Goal: Information Seeking & Learning: Learn about a topic

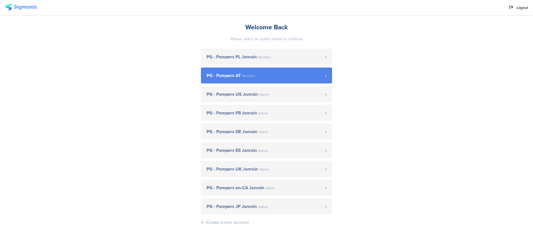
scroll to position [32, 0]
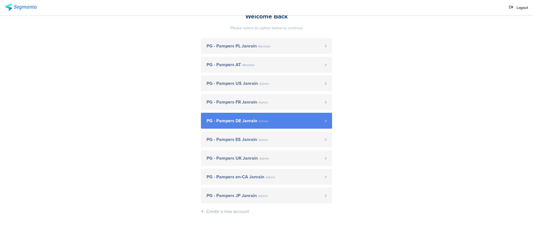
click at [270, 121] on span "PG - Pampers DE Janrain Admin" at bounding box center [266, 121] width 119 height 4
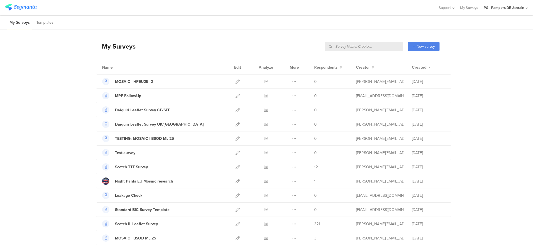
click at [371, 45] on input "text" at bounding box center [364, 46] width 78 height 9
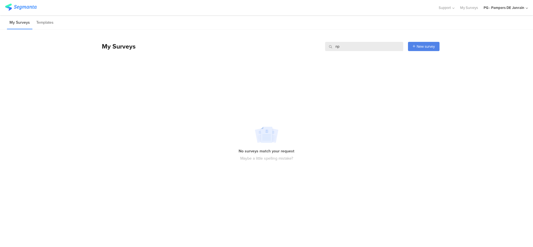
type input "n"
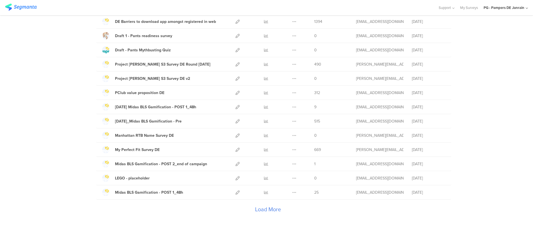
scroll to position [598, 0]
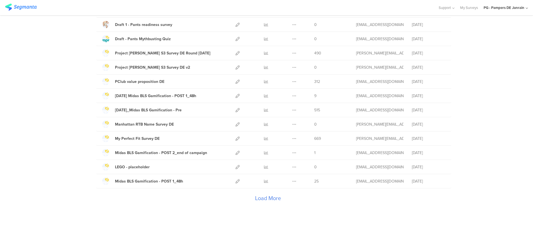
click at [256, 197] on div "Load More" at bounding box center [267, 199] width 343 height 22
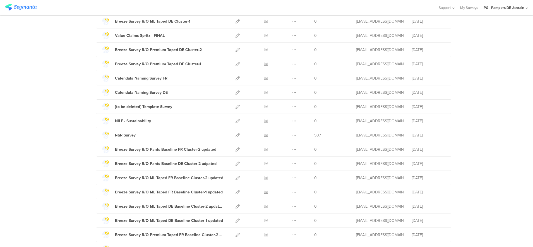
scroll to position [1309, 0]
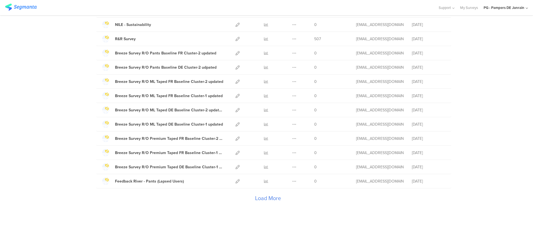
click at [273, 200] on div "Load More" at bounding box center [267, 199] width 343 height 22
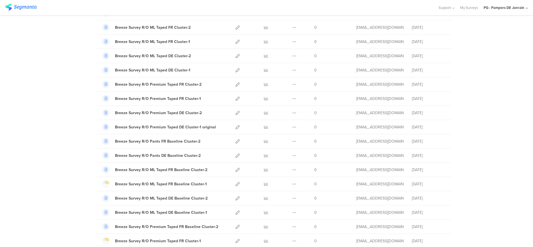
scroll to position [1458, 0]
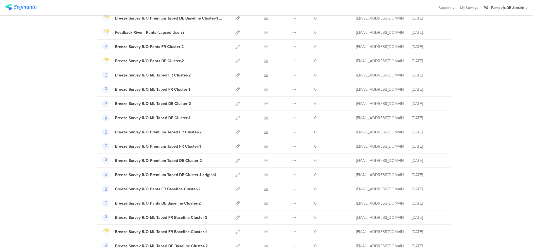
click at [503, 7] on div "PG - Pampers DE Janrain" at bounding box center [504, 7] width 41 height 5
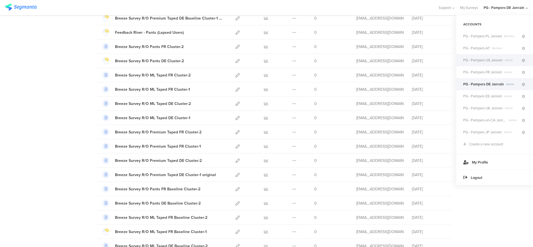
click at [494, 63] on div "PG - Pampers US Janrain Admin" at bounding box center [494, 60] width 77 height 12
click at [478, 59] on span "PG - Pampers US Janrain" at bounding box center [482, 59] width 39 height 5
click at [482, 60] on span "PG - Pampers US Janrain" at bounding box center [482, 59] width 39 height 5
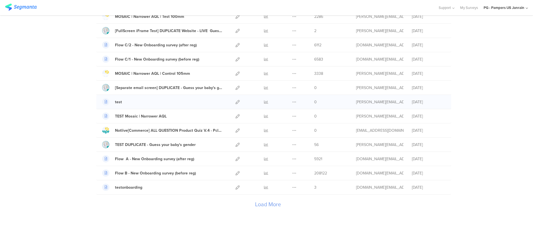
scroll to position [598, 0]
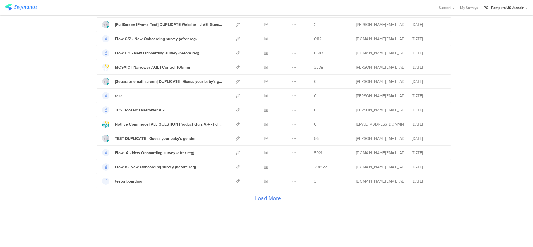
click at [269, 200] on div "Load More" at bounding box center [267, 199] width 343 height 22
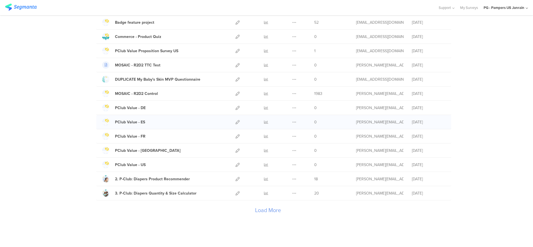
scroll to position [1309, 0]
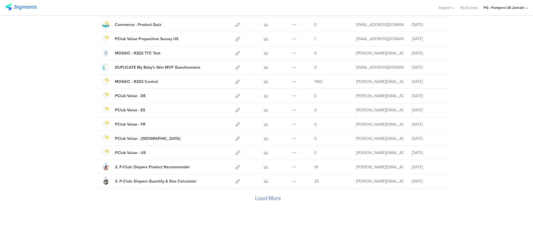
click at [265, 203] on div "Load More" at bounding box center [267, 199] width 343 height 22
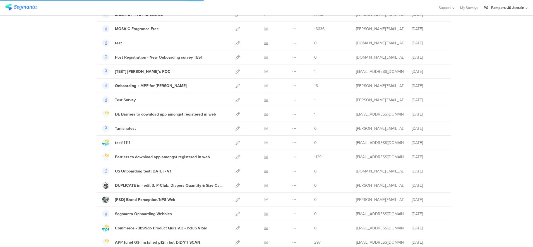
scroll to position [786, 0]
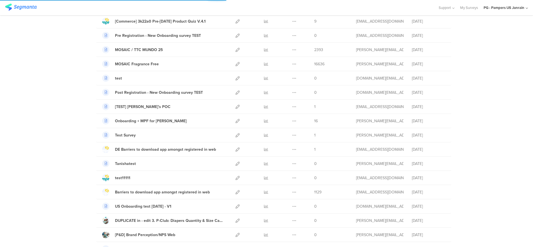
click at [513, 7] on div "PG - Pampers US Janrain" at bounding box center [504, 7] width 41 height 5
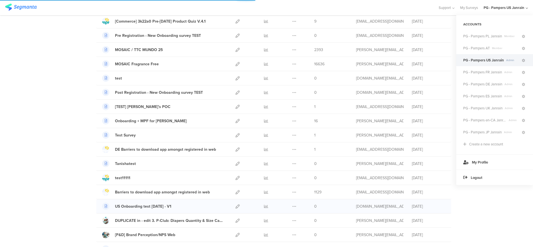
click at [414, 211] on div "Name Edit Analyze More Respondents Creator Created Version B [Commerce] Diapers…" at bounding box center [267, 4] width 343 height 1460
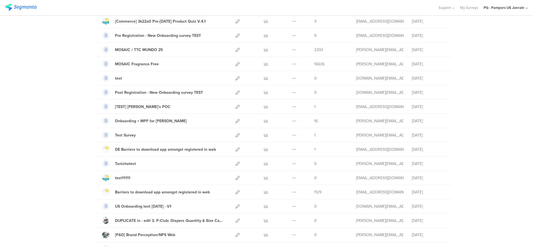
click at [518, 12] on div "PG - Pampers US Janrain" at bounding box center [506, 7] width 44 height 15
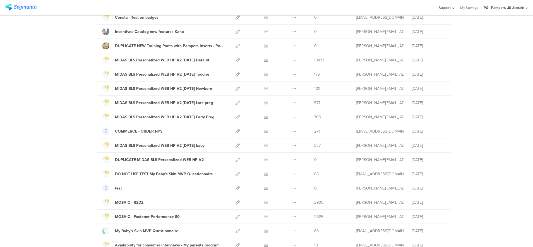
scroll to position [890, 0]
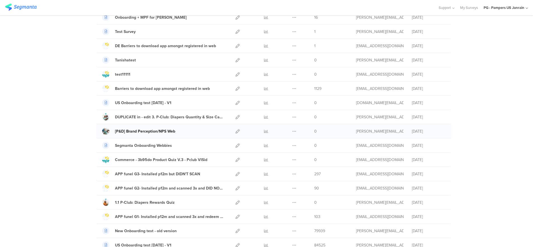
click at [132, 128] on link "[P&D] Brand Perception/NPS Web" at bounding box center [138, 131] width 73 height 7
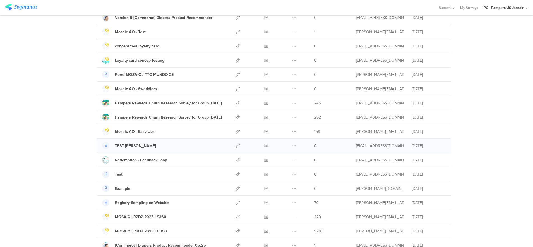
scroll to position [0, 0]
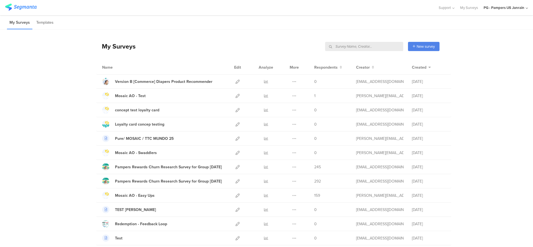
click at [372, 45] on input "text" at bounding box center [364, 46] width 78 height 9
type input "n"
type input "NPS"
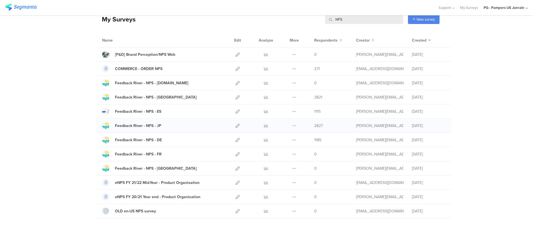
scroll to position [35, 0]
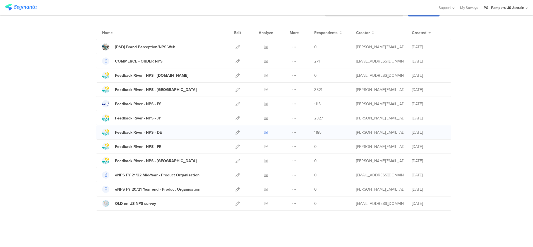
click at [264, 133] on icon at bounding box center [266, 132] width 4 height 4
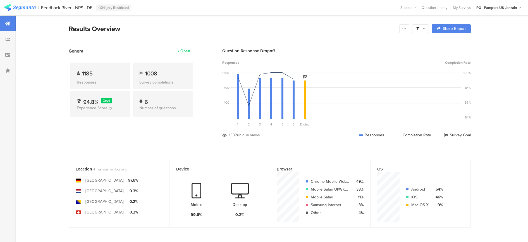
click at [423, 28] on span at bounding box center [420, 28] width 9 height 5
click at [9, 42] on div at bounding box center [8, 39] width 16 height 16
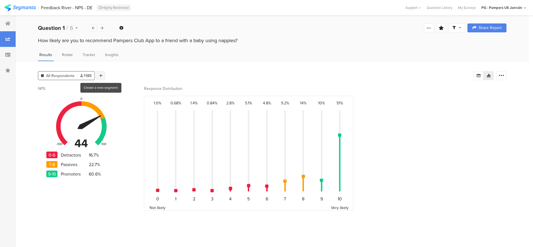
click at [100, 75] on icon at bounding box center [100, 76] width 3 height 4
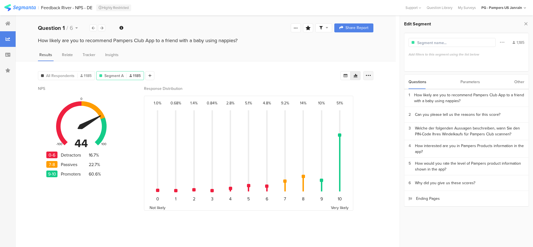
click at [367, 76] on icon at bounding box center [369, 76] width 6 height 6
click at [468, 81] on div "Parameters" at bounding box center [470, 82] width 20 height 14
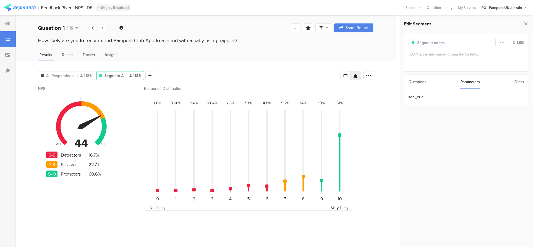
click at [413, 82] on div "Questions" at bounding box center [418, 82] width 18 height 14
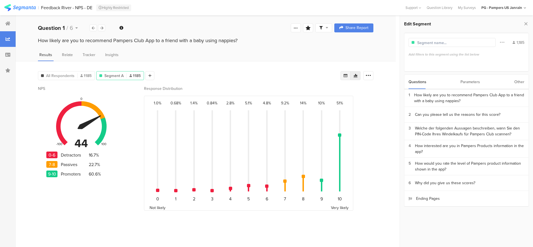
click at [344, 76] on icon at bounding box center [346, 75] width 4 height 3
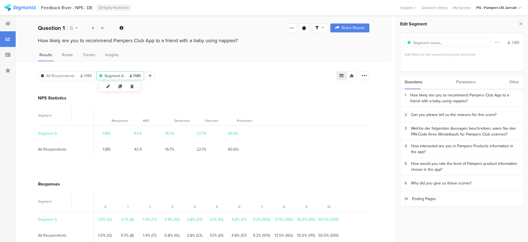
click at [109, 85] on icon at bounding box center [108, 86] width 12 height 9
click at [109, 86] on icon at bounding box center [108, 86] width 12 height 9
click at [5, 56] on icon at bounding box center [7, 54] width 5 height 4
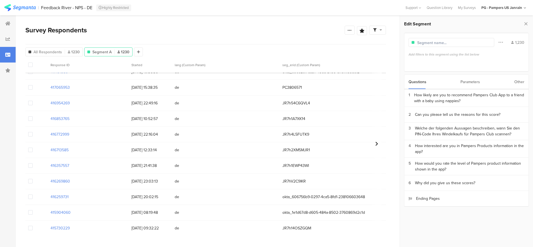
scroll to position [209, 0]
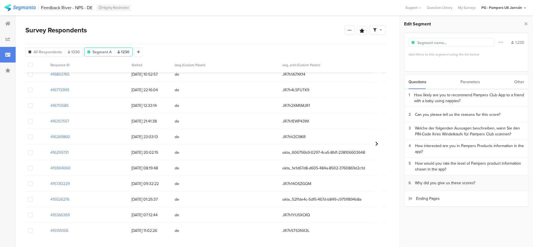
click at [454, 180] on div "Why did you give us these scores?" at bounding box center [445, 183] width 60 height 6
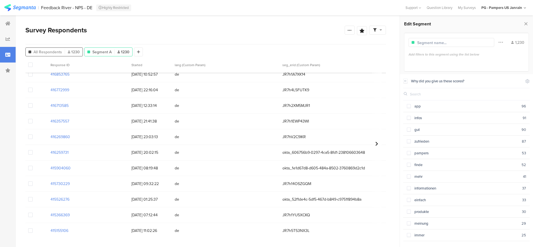
click at [60, 53] on span "All Respondents" at bounding box center [47, 52] width 28 height 6
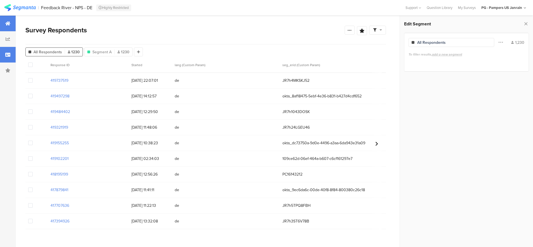
click at [10, 28] on div at bounding box center [8, 24] width 16 height 16
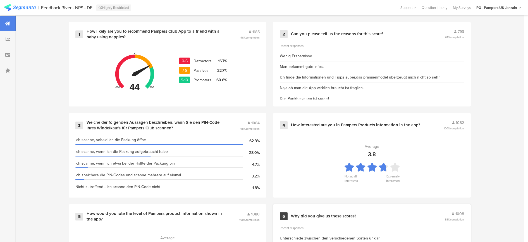
scroll to position [305, 0]
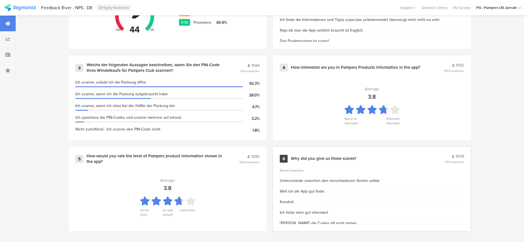
click at [332, 156] on div "Why did you give us these scores?" at bounding box center [323, 159] width 65 height 6
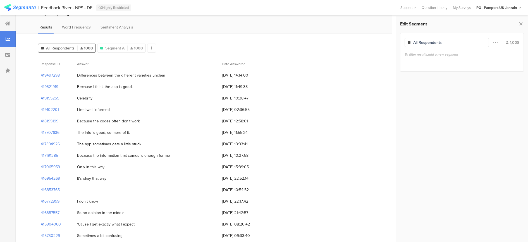
scroll to position [35, 0]
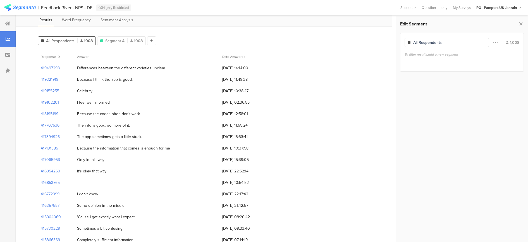
drag, startPoint x: 78, startPoint y: 121, endPoint x: 138, endPoint y: 123, distance: 60.0
click at [138, 122] on div "The info is good, so more of it." at bounding box center [146, 124] width 145 height 11
click at [113, 128] on div "The info is good, so more of it." at bounding box center [146, 124] width 145 height 11
drag, startPoint x: 75, startPoint y: 100, endPoint x: 148, endPoint y: 167, distance: 99.0
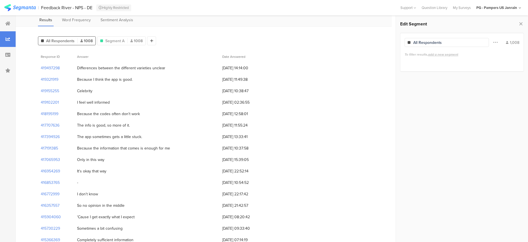
drag, startPoint x: 148, startPoint y: 167, endPoint x: 135, endPoint y: 167, distance: 12.9
click at [135, 167] on div "It's okay that way" at bounding box center [146, 170] width 145 height 11
click at [131, 165] on div "It's okay that way" at bounding box center [146, 170] width 145 height 11
click at [123, 145] on div "Because the information that comes is enough for me" at bounding box center [123, 148] width 93 height 6
click at [141, 83] on div "Because I think the app is good." at bounding box center [146, 79] width 145 height 11
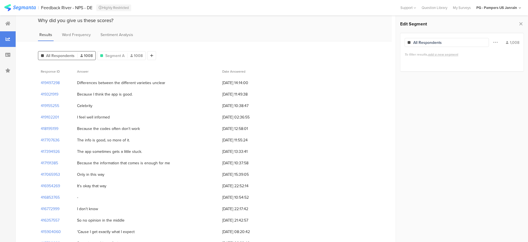
scroll to position [0, 0]
